Goal: Communication & Community: Answer question/provide support

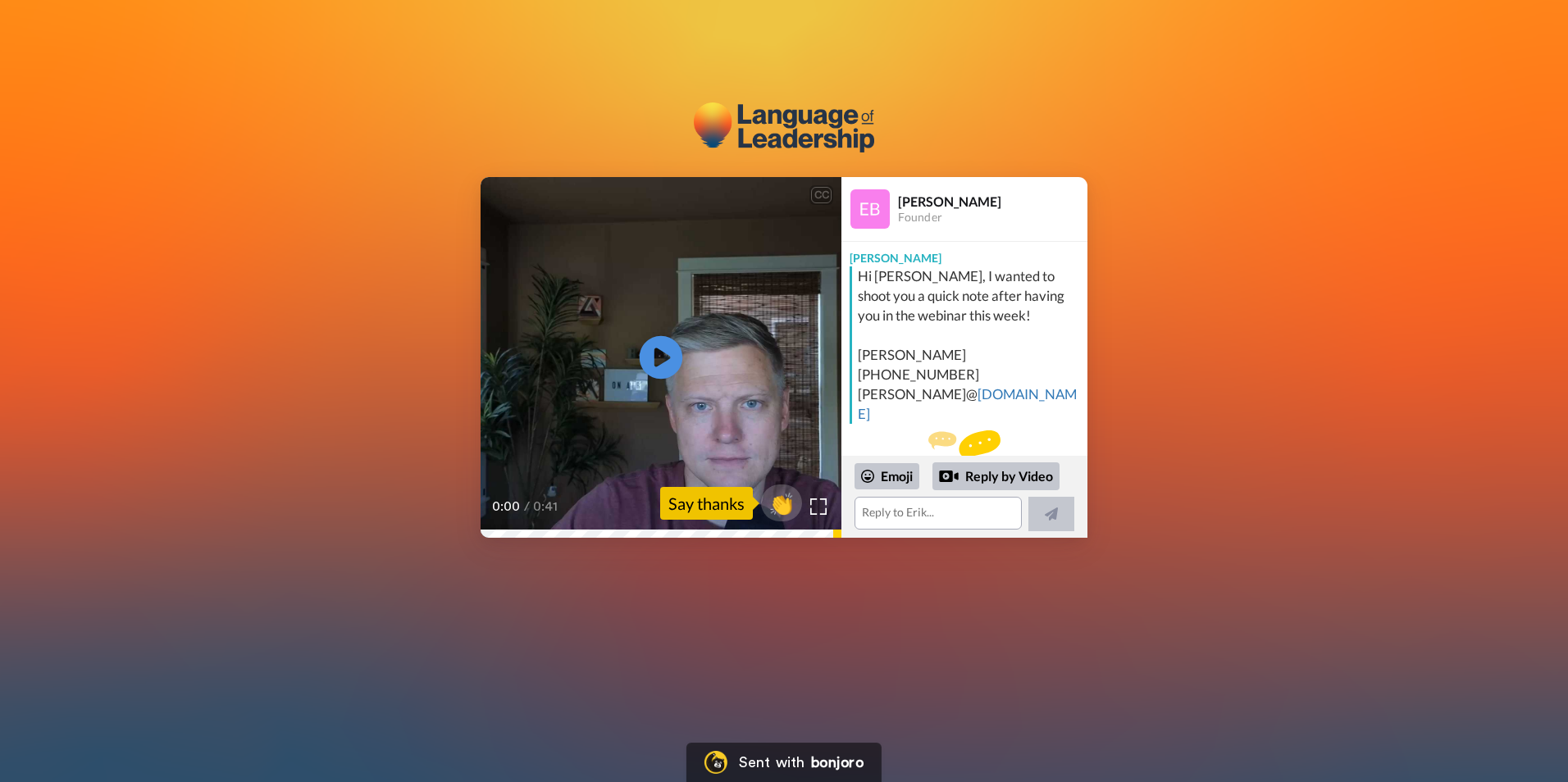
click at [649, 357] on icon at bounding box center [661, 357] width 43 height 43
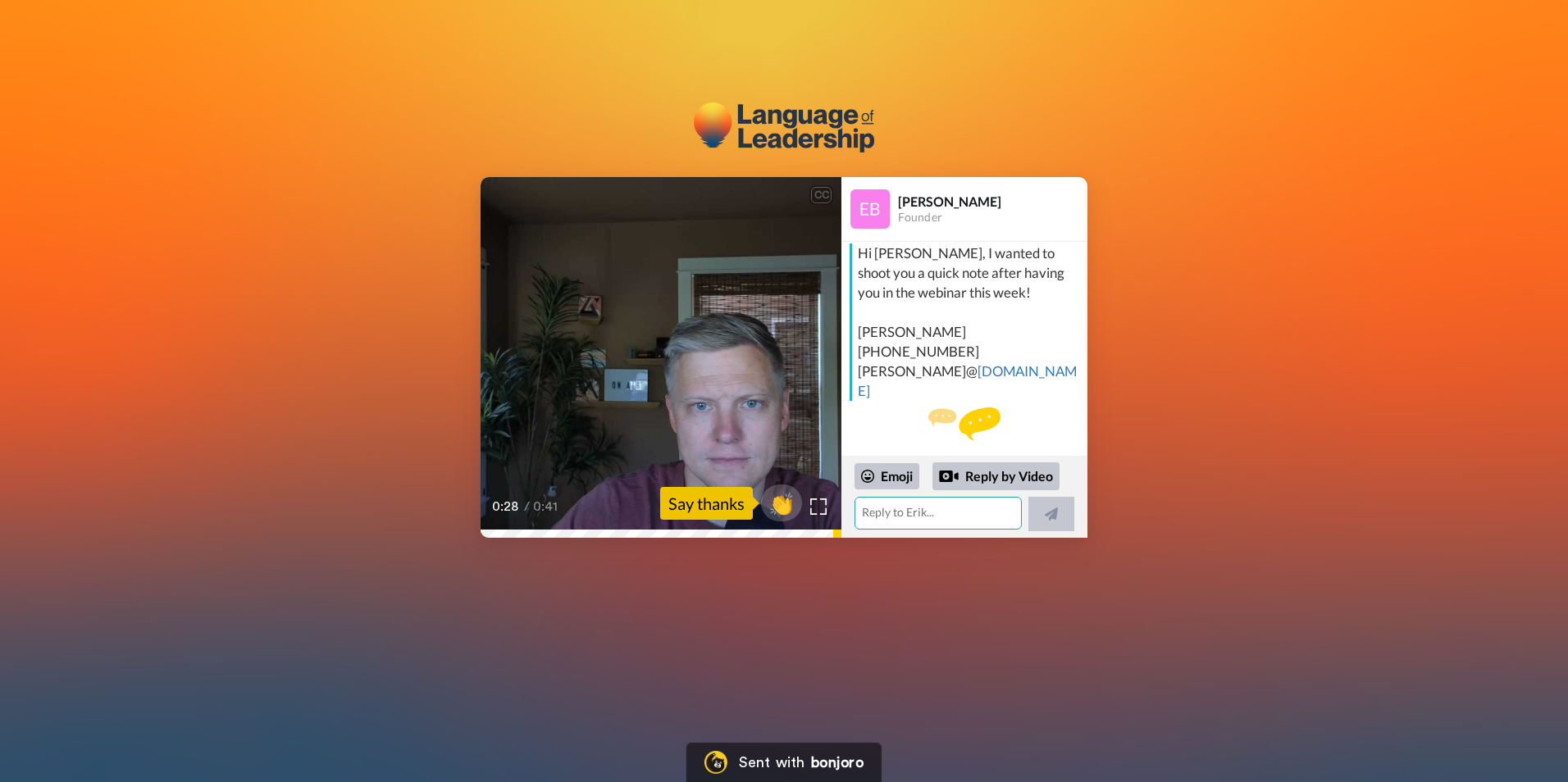
click at [934, 515] on textarea at bounding box center [938, 514] width 167 height 33
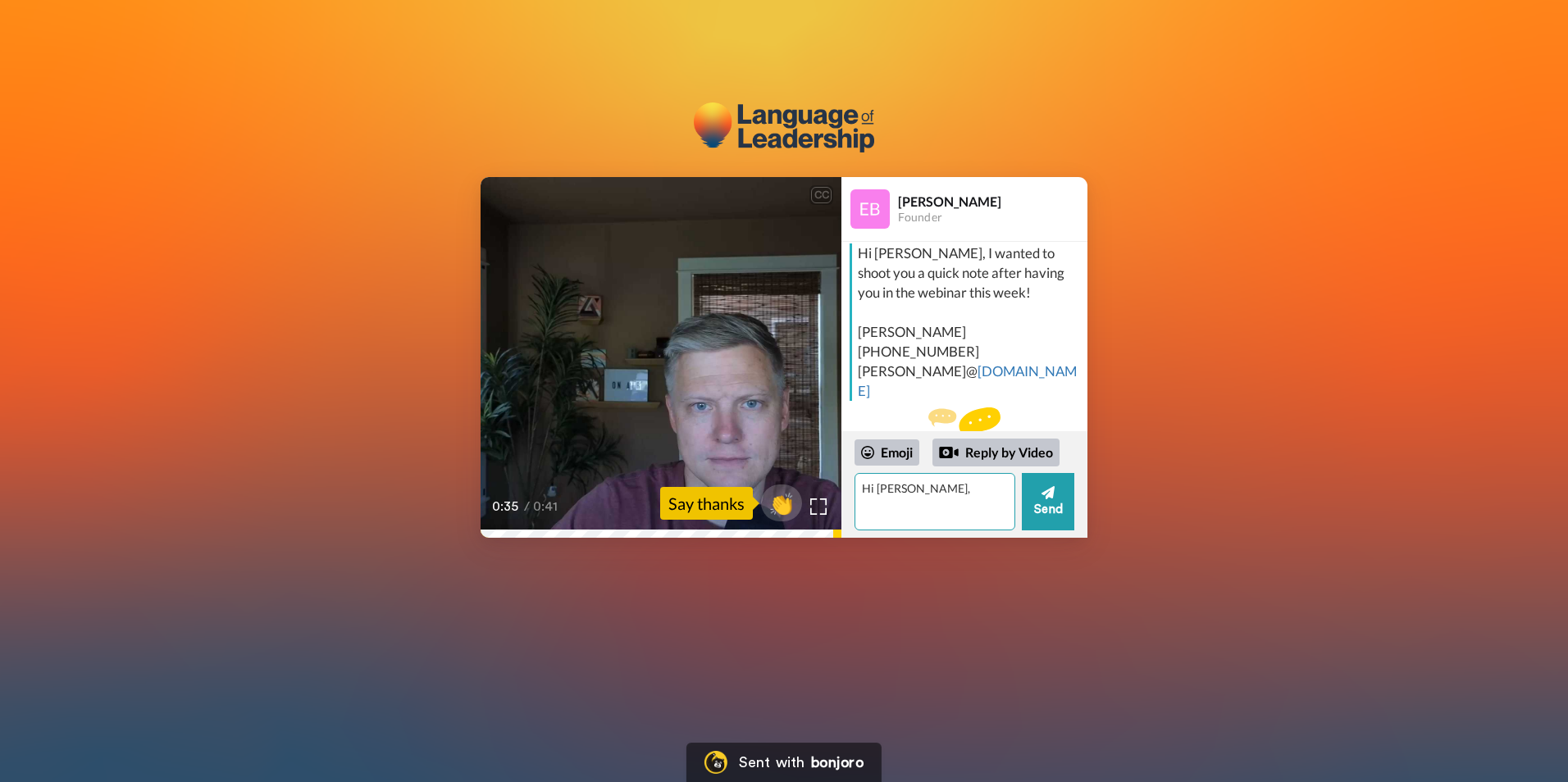
type textarea "Hi [PERSON_NAME],"
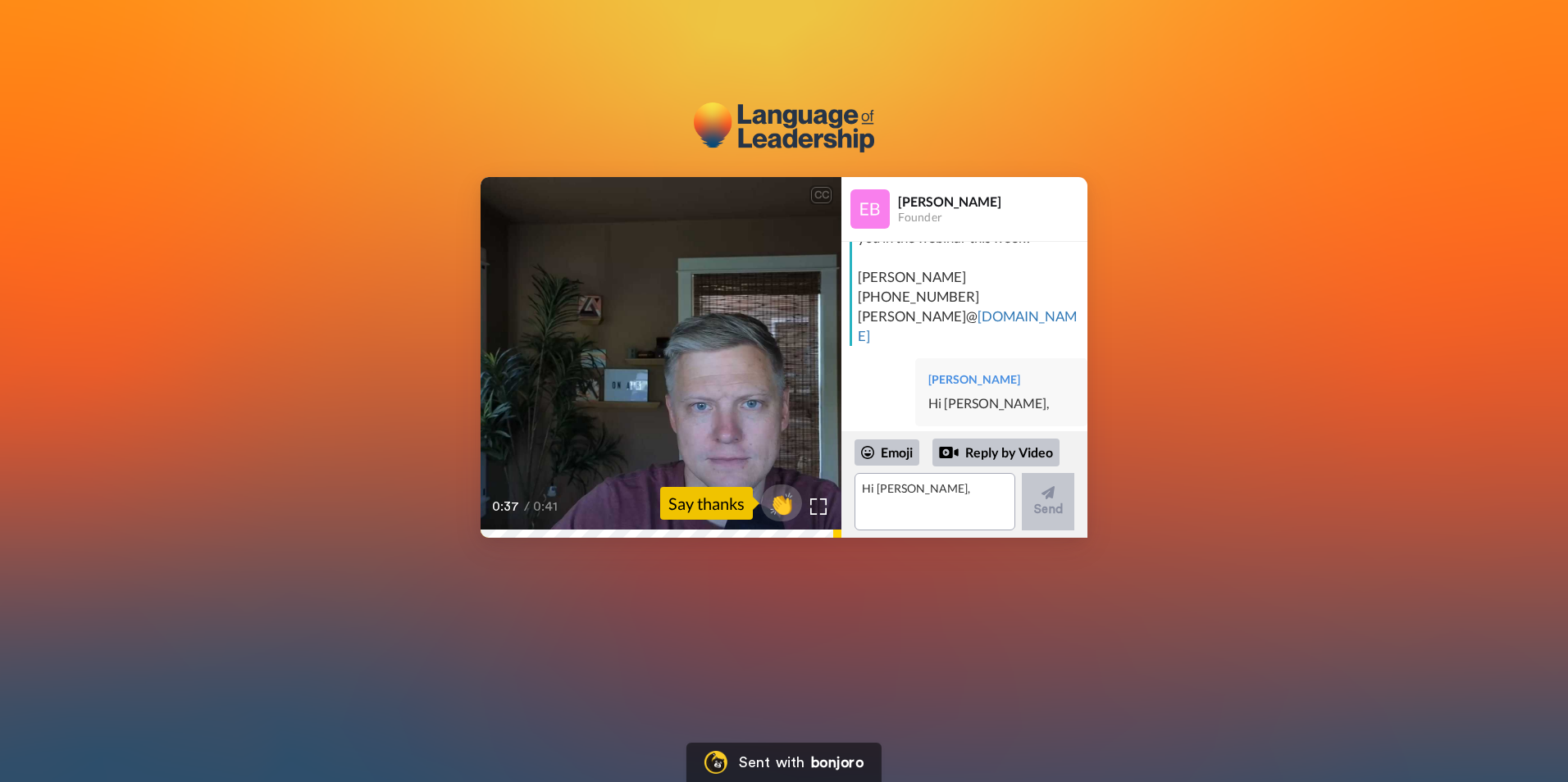
scroll to position [53, 0]
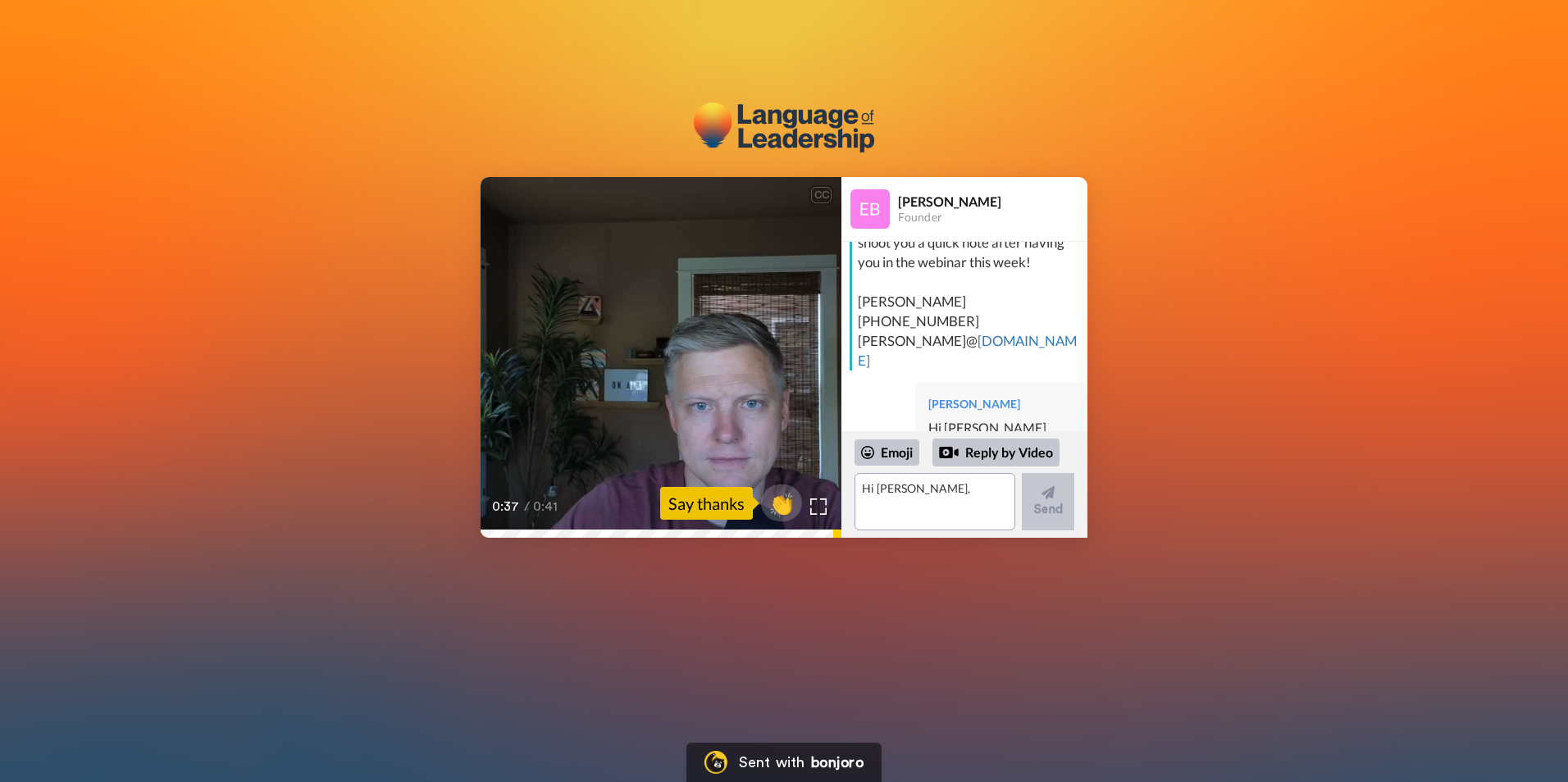
click at [1016, 383] on div "[PERSON_NAME] Hi [PERSON_NAME]," at bounding box center [1001, 417] width 172 height 69
click at [924, 517] on textarea "Hi [PERSON_NAME]," at bounding box center [938, 514] width 167 height 33
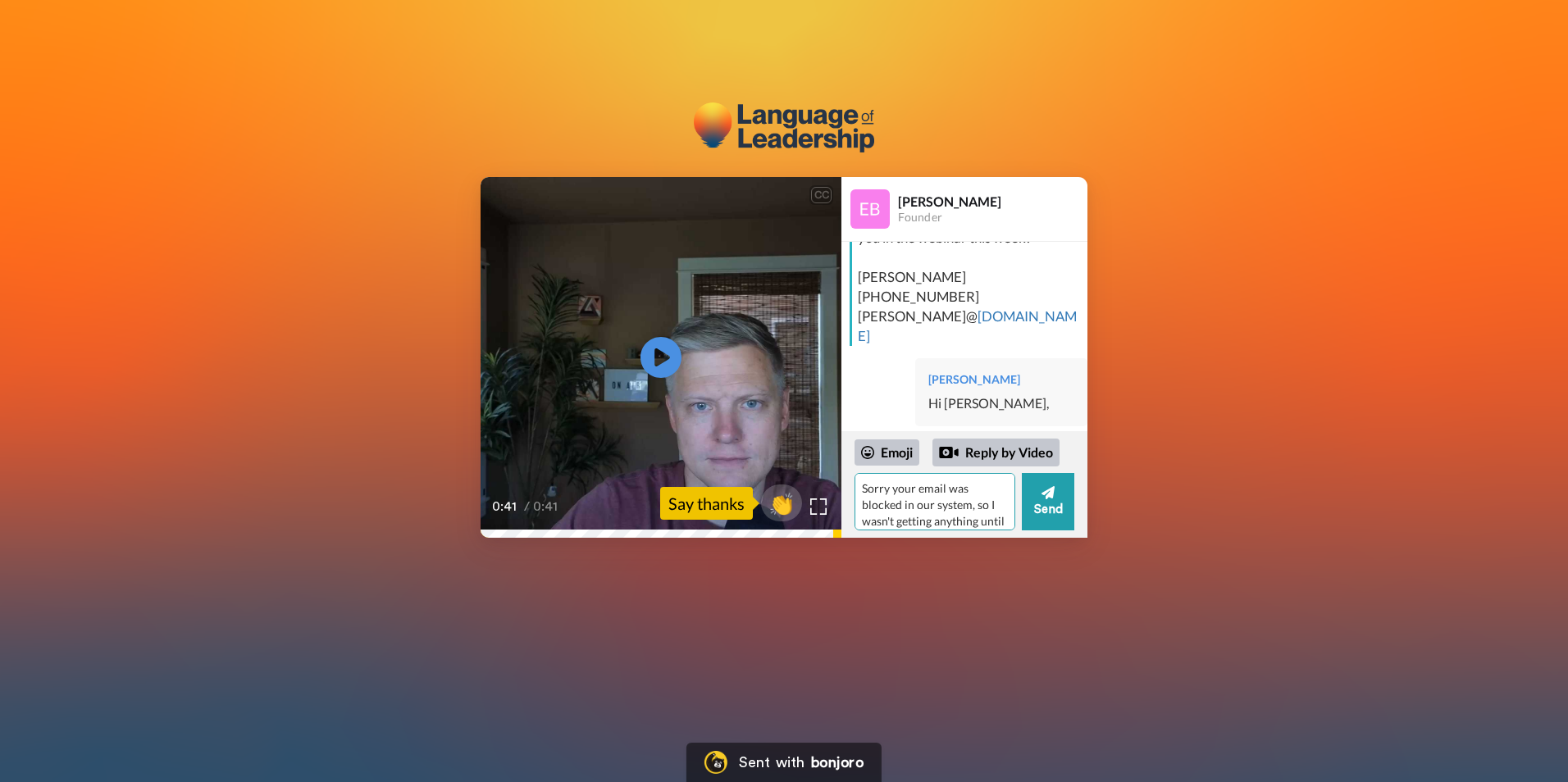
scroll to position [23, 0]
click at [938, 520] on textarea "Sorry your email was blocked in our system, so I wasn't getting anything until …" at bounding box center [935, 501] width 160 height 57
click at [978, 499] on textarea "Sorry your email was blocked in our system, so I wasn't getting anything until …" at bounding box center [935, 501] width 160 height 57
drag, startPoint x: 956, startPoint y: 497, endPoint x: 931, endPoint y: 503, distance: 25.7
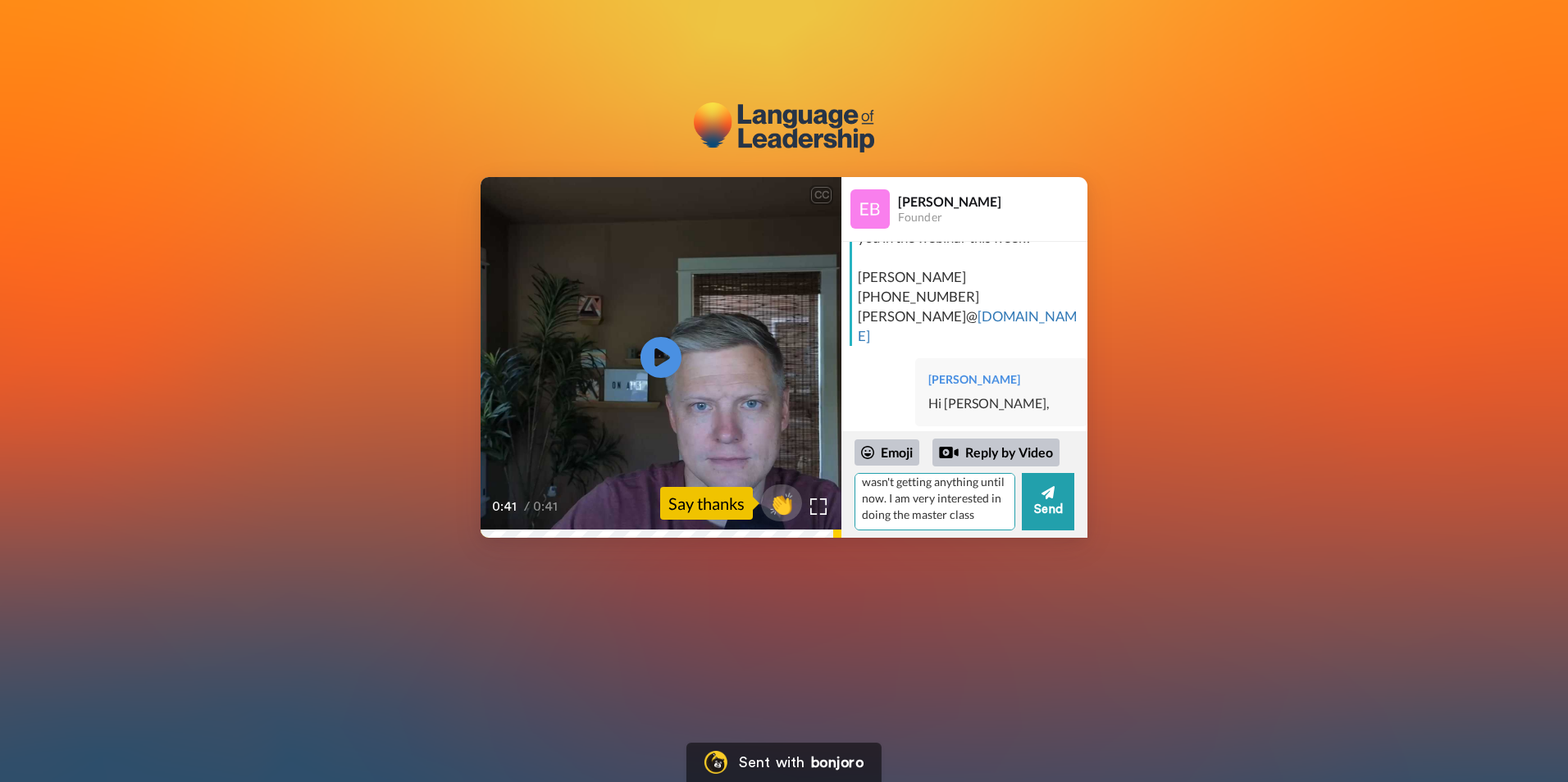
click at [931, 503] on textarea "Sorry your email was blocked in our system, so I wasn't getting anything until …" at bounding box center [935, 501] width 160 height 57
click at [929, 516] on textarea "Sorry your email was blocked in our system, so I wasn't getting anything until …" at bounding box center [935, 501] width 160 height 57
click at [924, 519] on textarea "Sorry your email was blocked in our system, so I wasn't getting anything until …" at bounding box center [935, 501] width 160 height 57
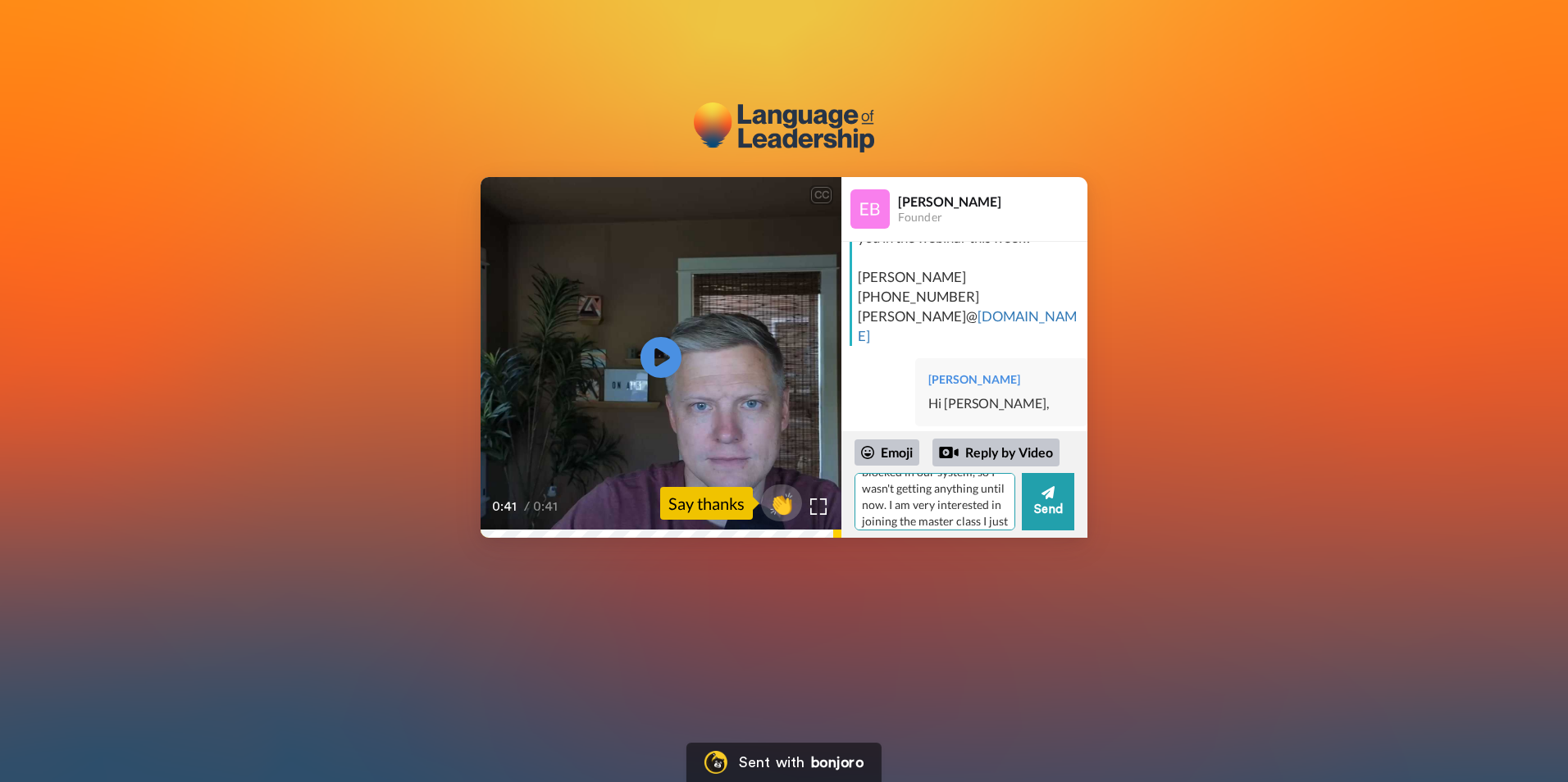
click at [920, 504] on textarea "Sorry your email was blocked in our system, so I wasn't getting anything until …" at bounding box center [935, 501] width 160 height 57
type textarea "Sorry your email was blocked in our system, so I wasn't getting anything until …"
click at [1056, 505] on button "Send" at bounding box center [1048, 501] width 52 height 57
